Goal: Information Seeking & Learning: Learn about a topic

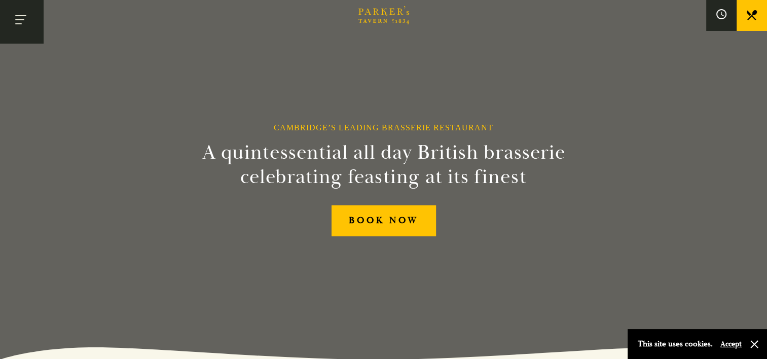
click at [19, 16] on button "Toggle navigation" at bounding box center [21, 21] width 43 height 43
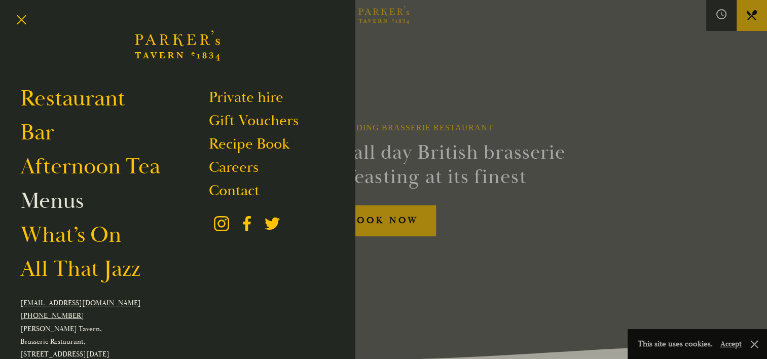
click at [70, 204] on link "Menus" at bounding box center [51, 201] width 63 height 28
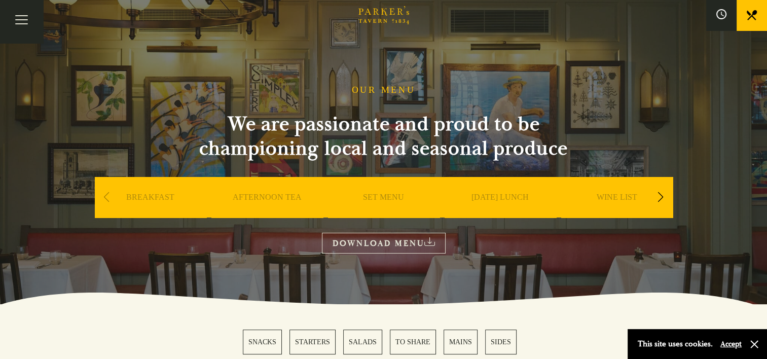
click at [383, 195] on link "SET MENU" at bounding box center [383, 212] width 41 height 41
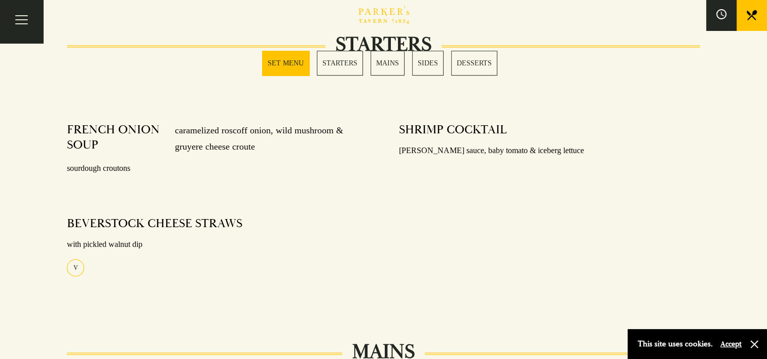
scroll to position [152, 0]
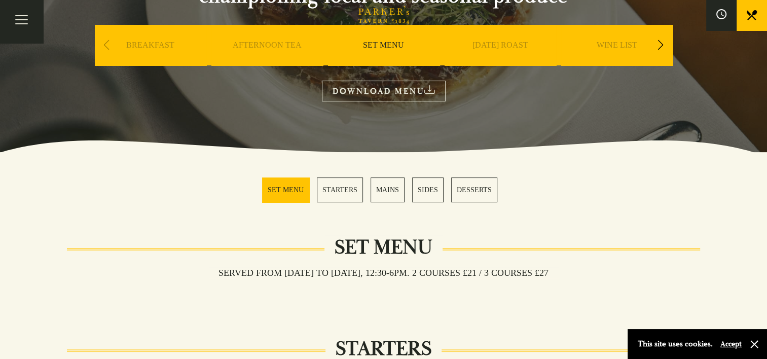
click at [390, 191] on link "MAINS" at bounding box center [387, 189] width 34 height 25
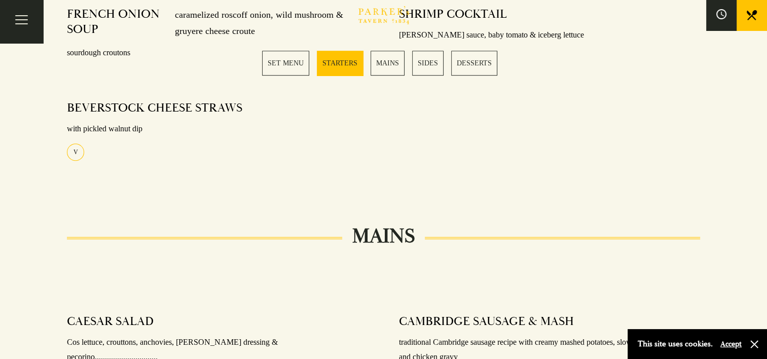
scroll to position [504, 0]
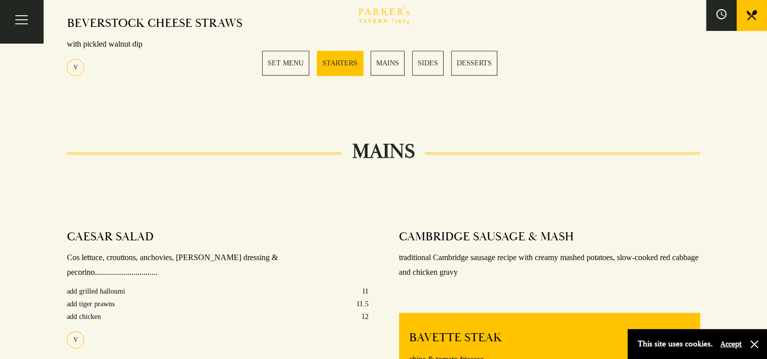
click at [285, 63] on link "SET MENU" at bounding box center [285, 63] width 47 height 25
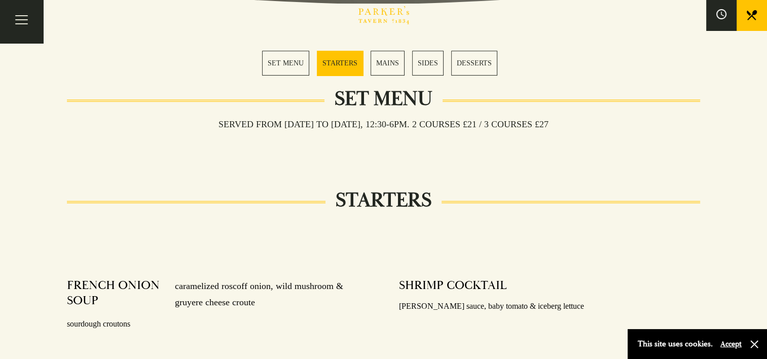
scroll to position [95, 0]
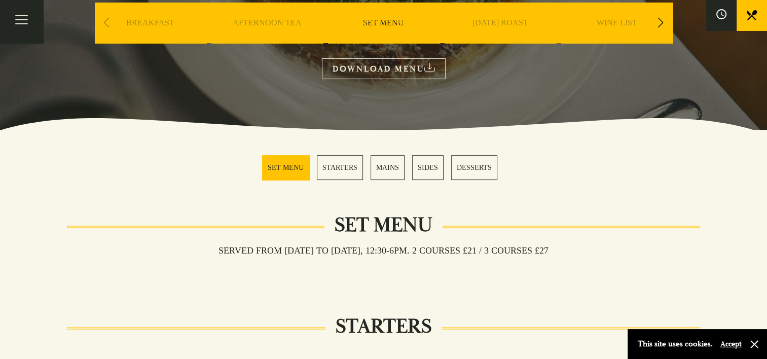
scroll to position [152, 0]
